Goal: Transaction & Acquisition: Purchase product/service

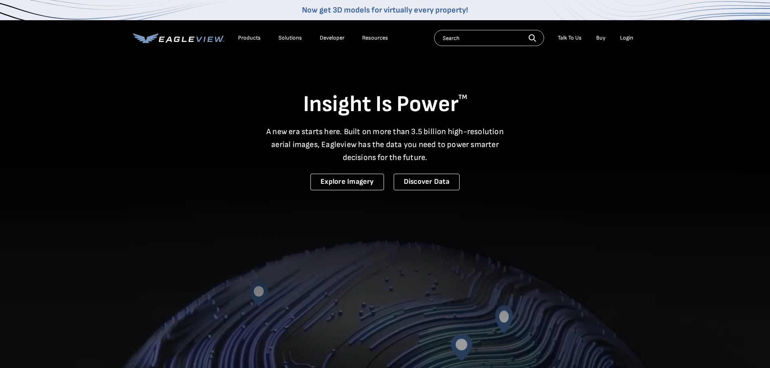
click at [623, 37] on div "Login" at bounding box center [626, 37] width 13 height 7
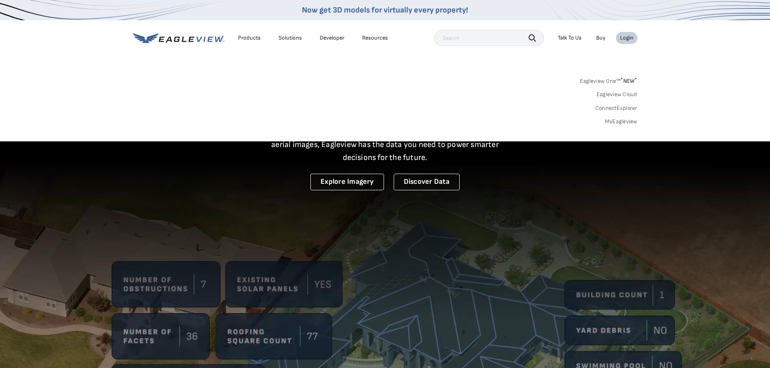
click at [630, 118] on link "MyEagleview" at bounding box center [621, 121] width 32 height 7
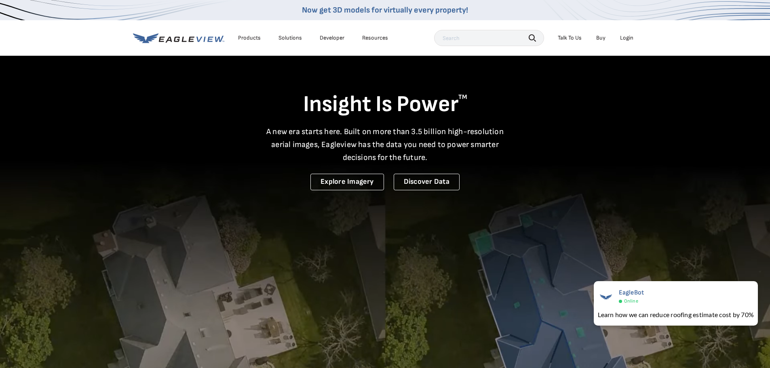
click at [624, 38] on div "Login" at bounding box center [626, 37] width 13 height 7
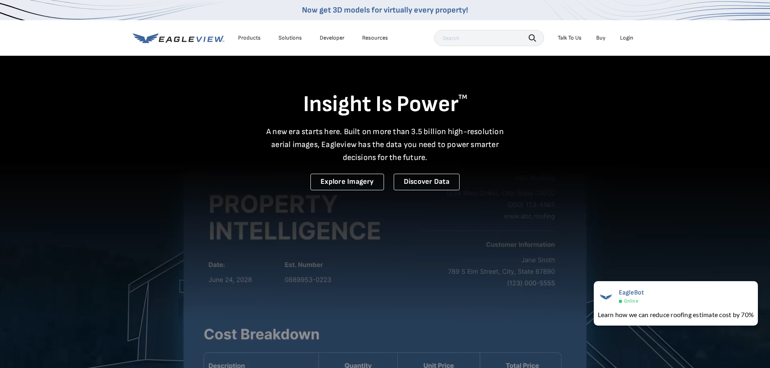
click at [626, 40] on div "Login" at bounding box center [626, 37] width 13 height 7
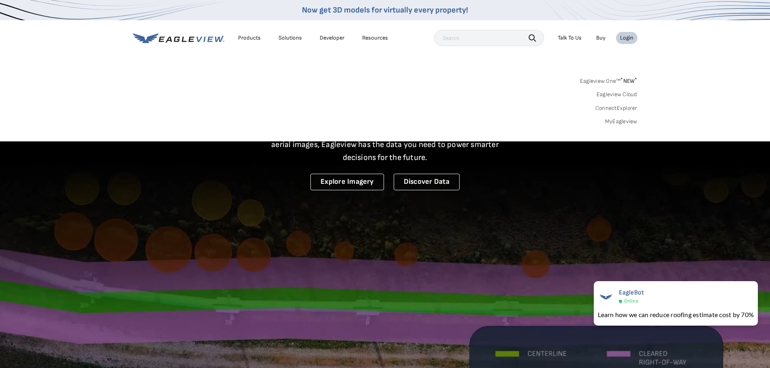
click at [629, 121] on link "MyEagleview" at bounding box center [621, 121] width 32 height 7
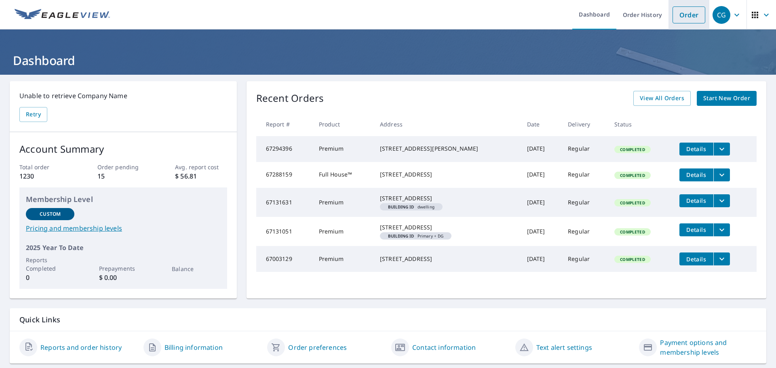
click at [677, 15] on link "Order" at bounding box center [688, 14] width 33 height 17
click at [690, 13] on link "Order" at bounding box center [688, 14] width 33 height 17
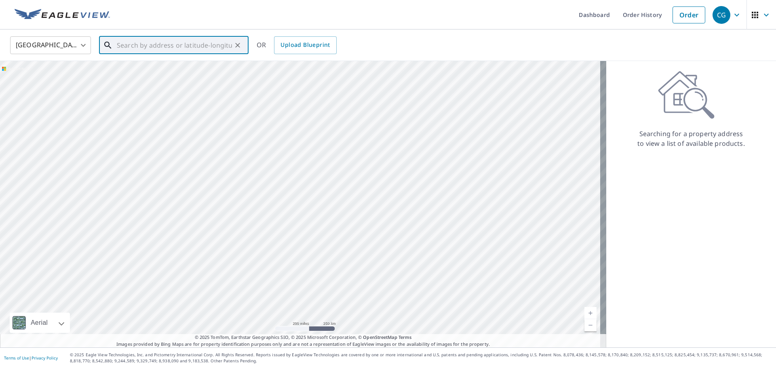
click at [197, 46] on input "text" at bounding box center [174, 45] width 115 height 23
click at [203, 69] on span "2691 S Township Road 1195" at bounding box center [178, 69] width 127 height 10
type input "2691 S Township Road 1195 Tiffin, OH 44883"
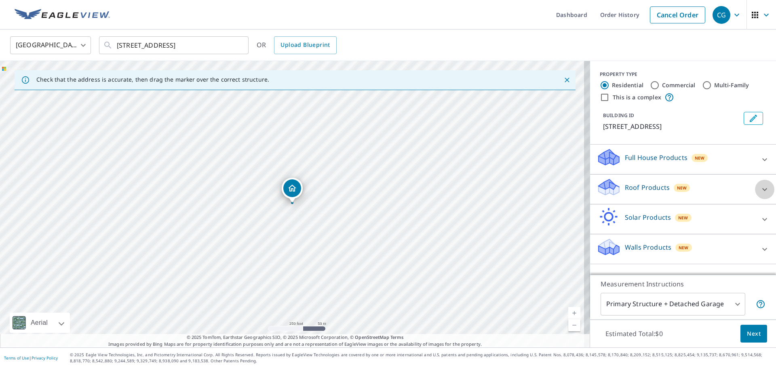
click at [758, 191] on div at bounding box center [764, 189] width 19 height 19
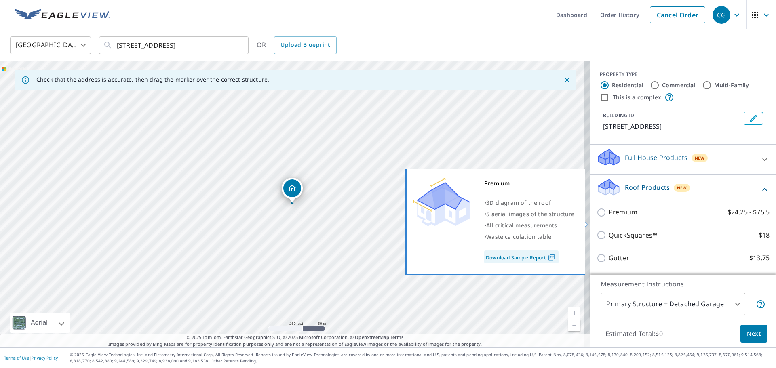
click at [596, 217] on input "Premium $24.25 - $75.5" at bounding box center [602, 213] width 12 height 10
checkbox input "true"
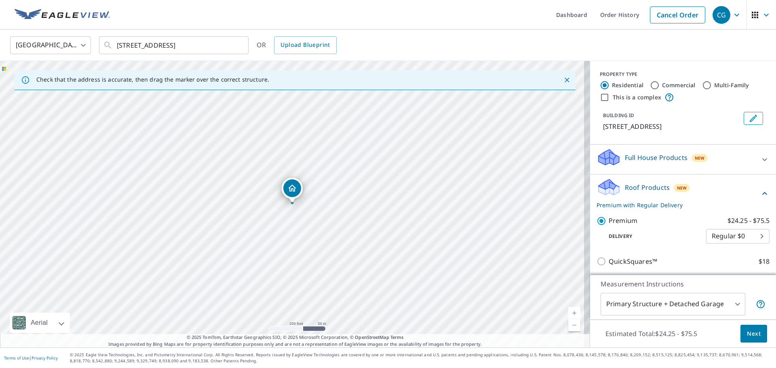
click at [749, 336] on span "Next" at bounding box center [754, 334] width 14 height 10
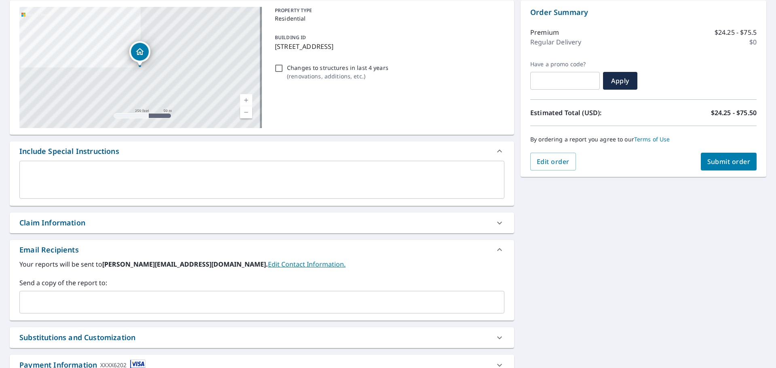
scroll to position [121, 0]
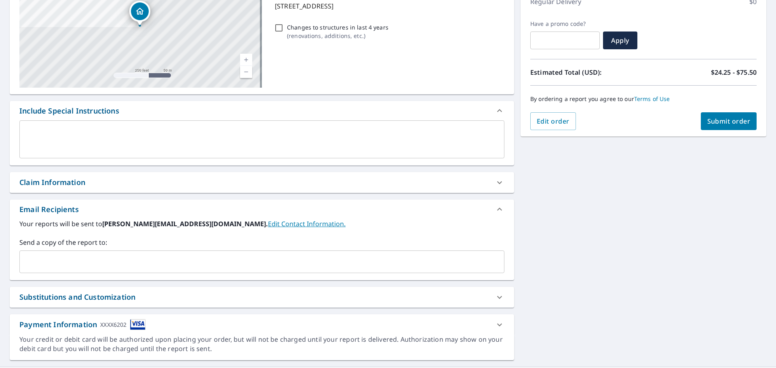
click at [94, 253] on div "​" at bounding box center [261, 262] width 485 height 23
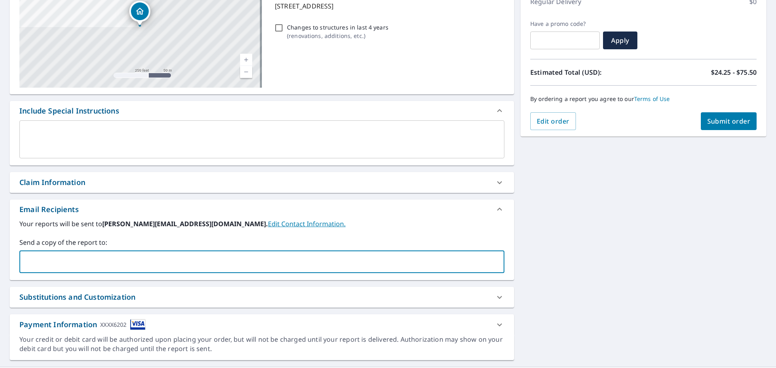
click at [62, 264] on input "text" at bounding box center [255, 261] width 465 height 15
type input "Austin@fivestarmaintenanceohio.com"
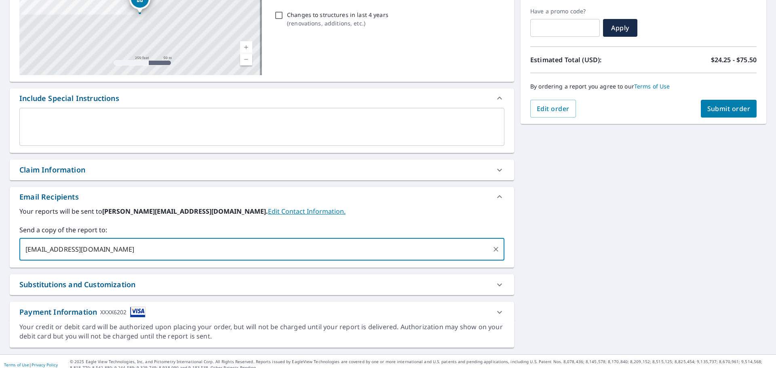
scroll to position [141, 0]
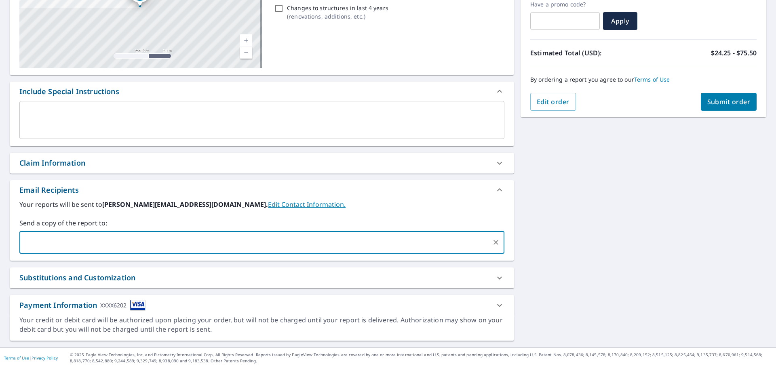
click at [737, 105] on span "Submit order" at bounding box center [728, 101] width 43 height 9
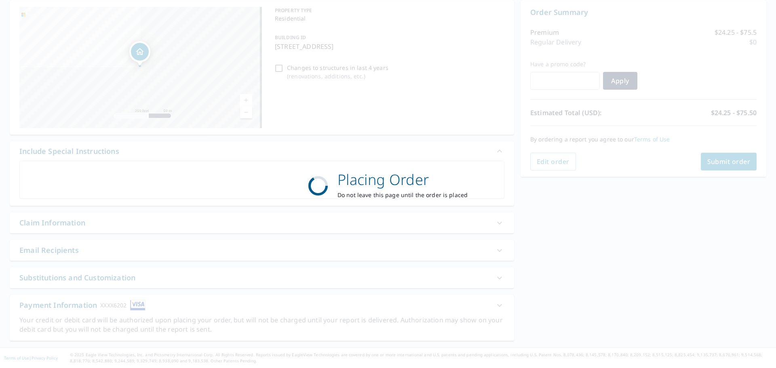
scroll to position [81, 0]
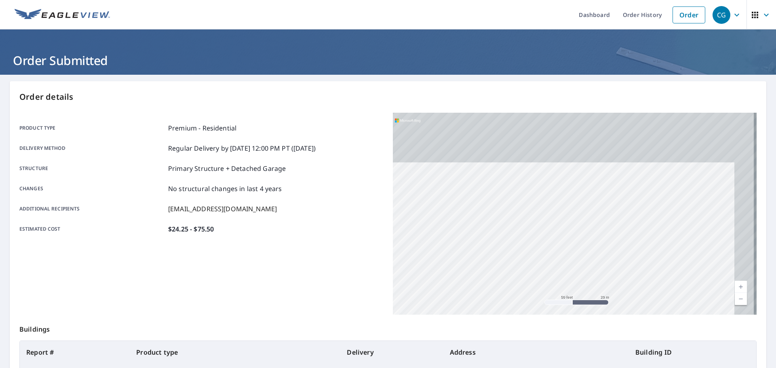
drag, startPoint x: 631, startPoint y: 177, endPoint x: 587, endPoint y: 286, distance: 117.0
click at [587, 290] on div "2691 S Township Road 1195 Tiffin, OH 44883" at bounding box center [575, 214] width 364 height 202
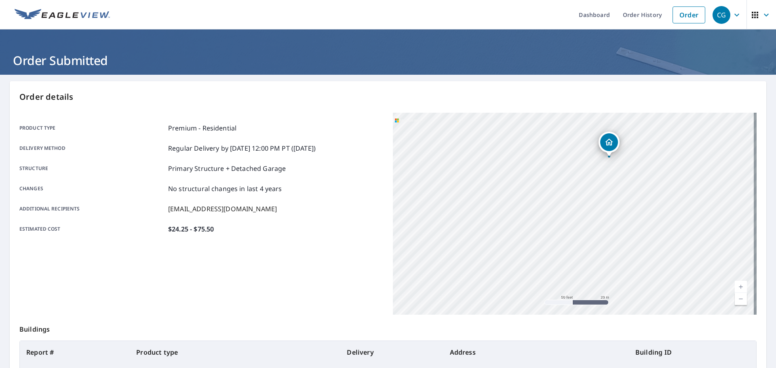
drag, startPoint x: 613, startPoint y: 173, endPoint x: 579, endPoint y: 257, distance: 91.5
click at [579, 257] on div "2691 S Township Road 1195 Tiffin, OH 44883" at bounding box center [575, 214] width 364 height 202
drag, startPoint x: 619, startPoint y: 173, endPoint x: 592, endPoint y: 206, distance: 43.1
click at [592, 206] on div "2691 S Township Road 1195 Tiffin, OH 44883" at bounding box center [575, 214] width 364 height 202
drag, startPoint x: 580, startPoint y: 182, endPoint x: 602, endPoint y: 208, distance: 34.7
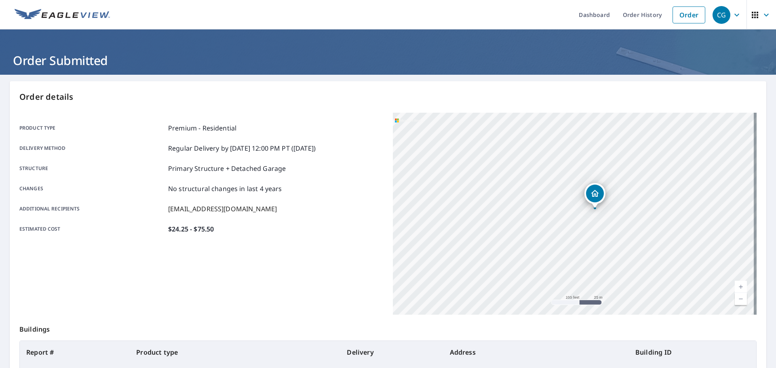
click at [602, 202] on div "Dropped pin, building 1, Residential property, 2691 S Township Road 1195 Tiffin…" at bounding box center [595, 194] width 18 height 18
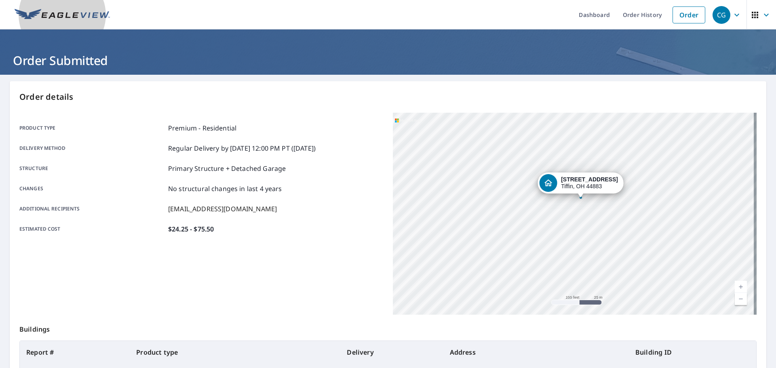
click at [83, 24] on link at bounding box center [62, 14] width 105 height 29
